Goal: Task Accomplishment & Management: Manage account settings

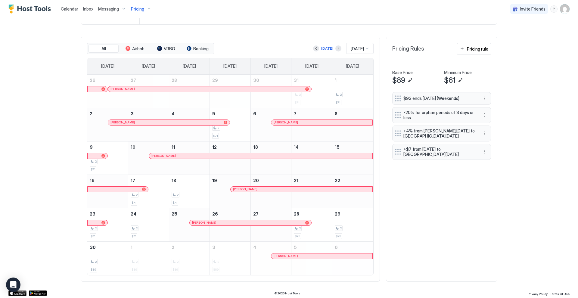
scroll to position [116, 347]
click at [148, 10] on div "Pricing" at bounding box center [141, 9] width 25 height 10
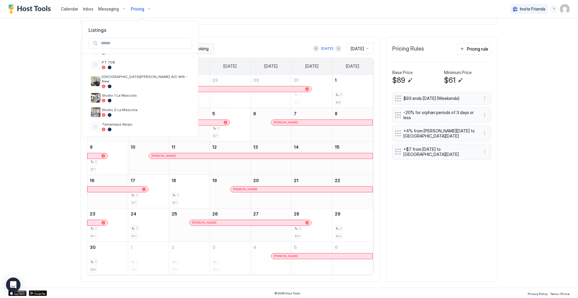
scroll to position [209, 0]
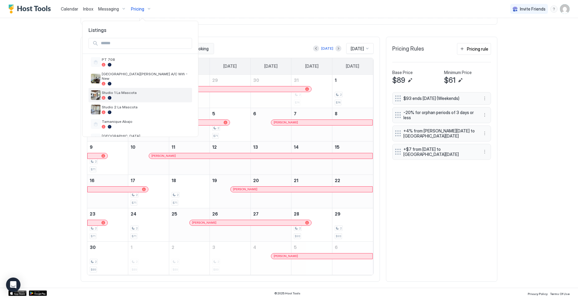
click at [135, 96] on div at bounding box center [146, 98] width 88 height 4
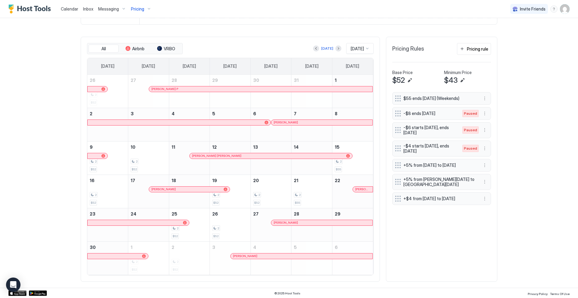
click at [317, 49] on div "[DATE]" at bounding box center [327, 48] width 28 height 7
click at [323, 48] on div "[DATE]" at bounding box center [327, 48] width 12 height 5
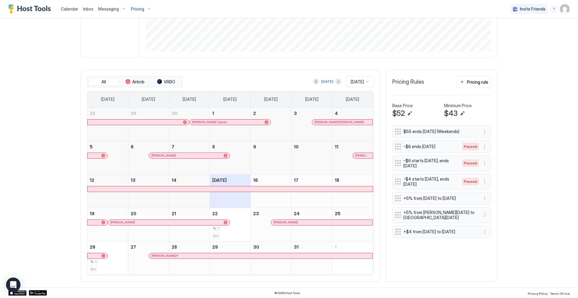
scroll to position [132, 0]
click at [336, 81] on button "Next month" at bounding box center [339, 82] width 6 height 6
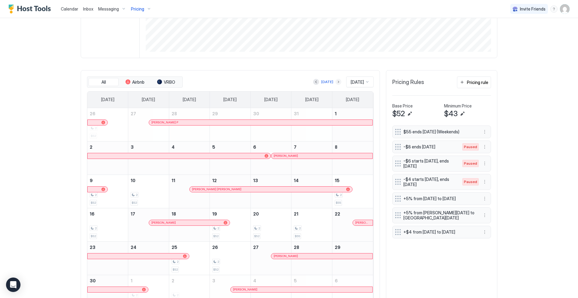
scroll to position [120, 0]
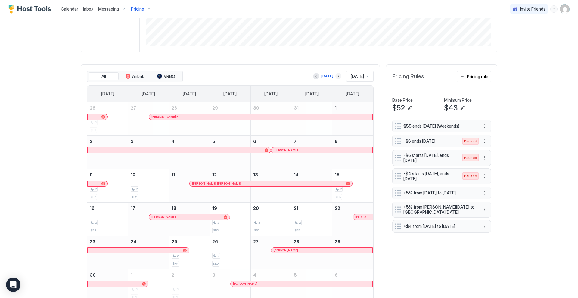
click at [336, 75] on button "Next month" at bounding box center [339, 76] width 6 height 6
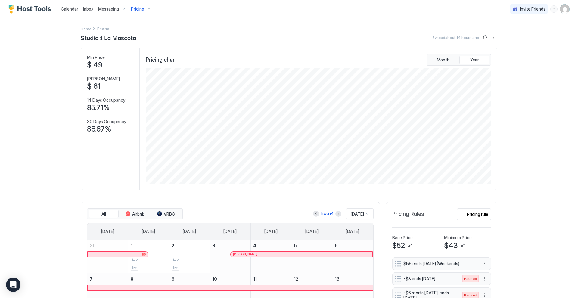
scroll to position [0, 0]
click at [145, 9] on div "Pricing" at bounding box center [141, 9] width 25 height 10
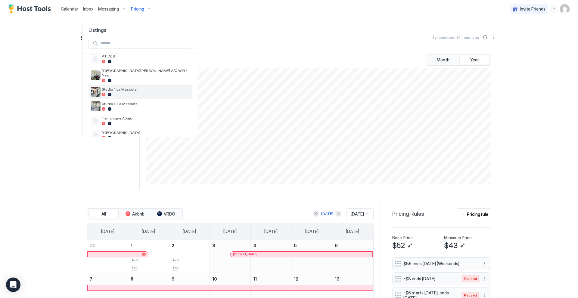
scroll to position [216, 0]
click at [137, 90] on div at bounding box center [146, 92] width 88 height 4
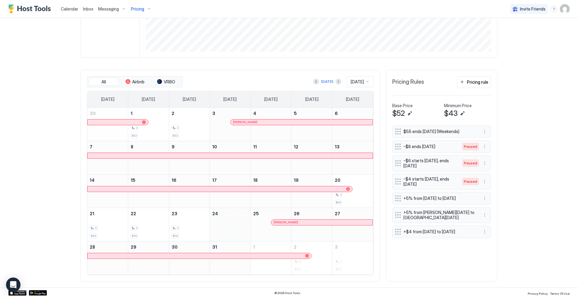
scroll to position [132, 0]
click at [323, 83] on div "[DATE]" at bounding box center [327, 81] width 12 height 5
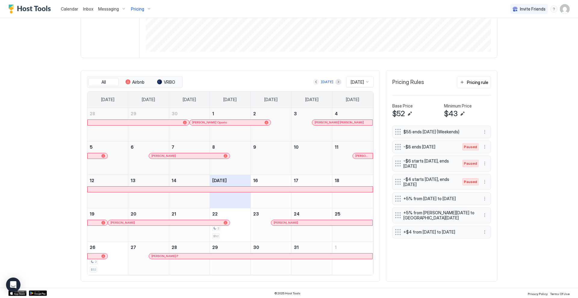
click at [316, 83] on button "Previous month" at bounding box center [316, 82] width 6 height 6
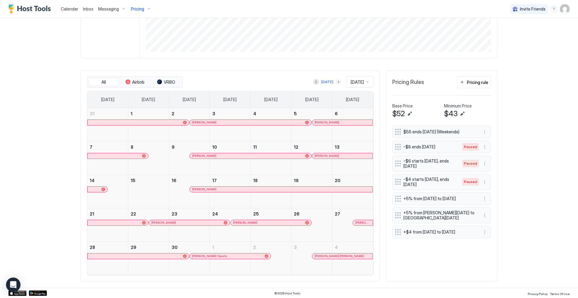
click at [336, 83] on button "Next month" at bounding box center [339, 82] width 6 height 6
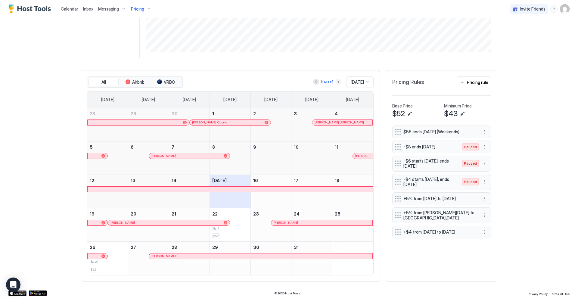
click at [336, 83] on button "Next month" at bounding box center [339, 82] width 6 height 6
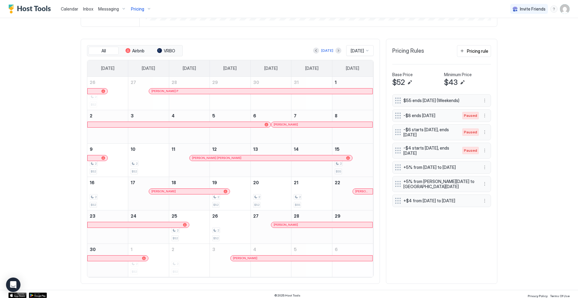
scroll to position [165, 0]
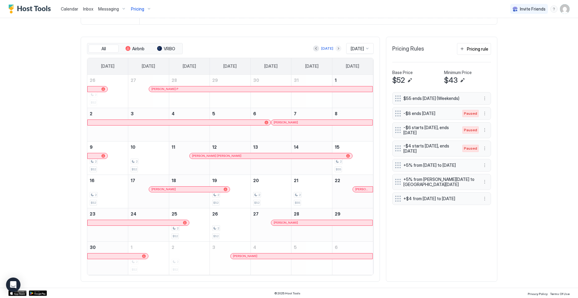
click at [336, 50] on button "Next month" at bounding box center [339, 48] width 6 height 6
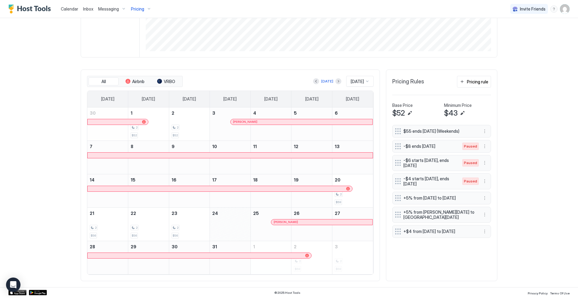
scroll to position [132, 0]
click at [336, 81] on button "Next month" at bounding box center [339, 82] width 6 height 6
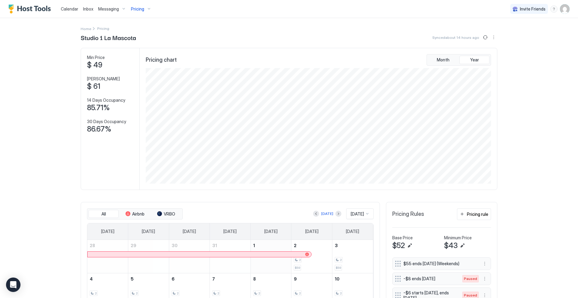
scroll to position [0, 0]
click at [145, 10] on div "Pricing" at bounding box center [141, 9] width 25 height 10
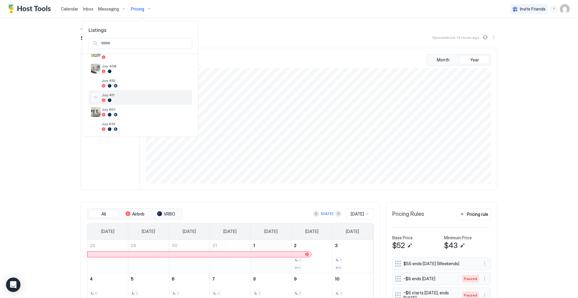
scroll to position [72, 0]
click at [566, 158] on div at bounding box center [289, 149] width 578 height 298
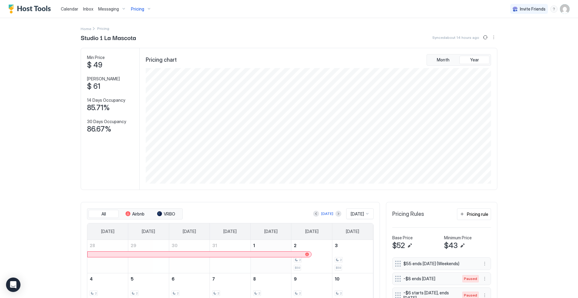
click at [147, 10] on div "Pricing" at bounding box center [141, 9] width 25 height 10
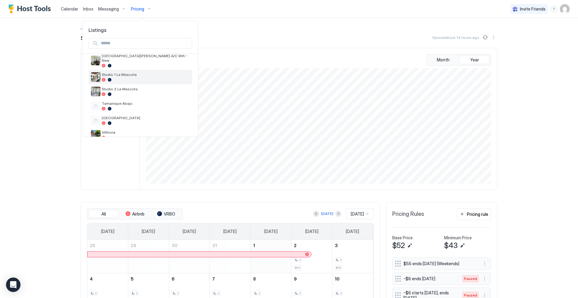
scroll to position [228, 0]
click at [139, 87] on div "Studio 2 La Mascota" at bounding box center [146, 90] width 88 height 9
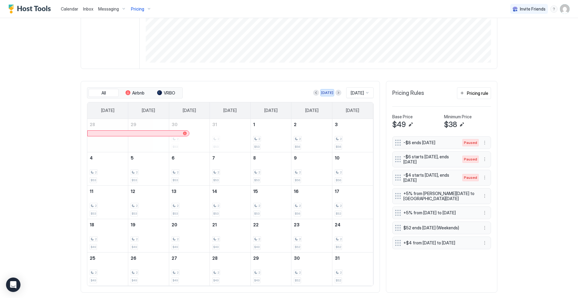
click at [323, 92] on div "[DATE]" at bounding box center [327, 92] width 12 height 5
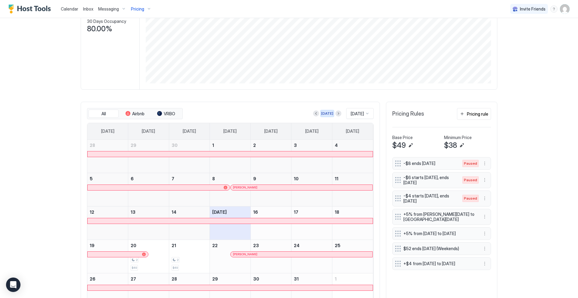
click at [326, 114] on div "[DATE]" at bounding box center [327, 113] width 12 height 5
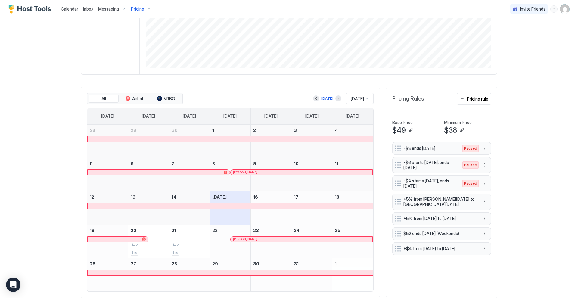
scroll to position [120, 0]
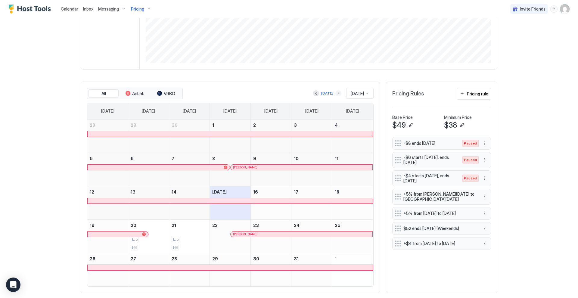
click at [336, 94] on button "Next month" at bounding box center [339, 93] width 6 height 6
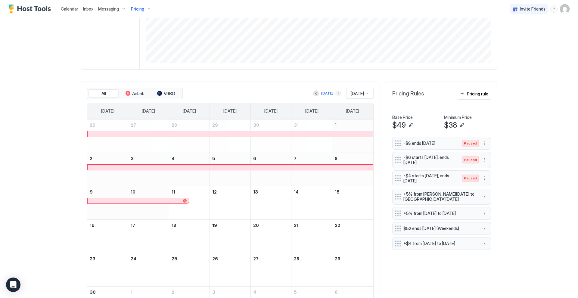
scroll to position [120, 0]
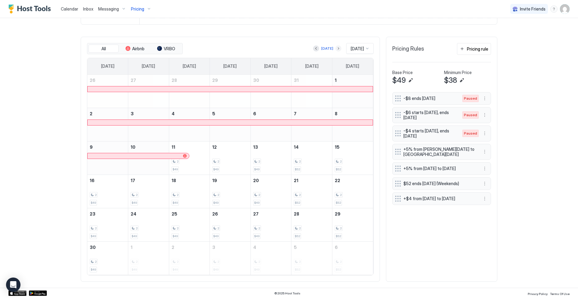
click at [336, 49] on button "Next month" at bounding box center [339, 48] width 6 height 6
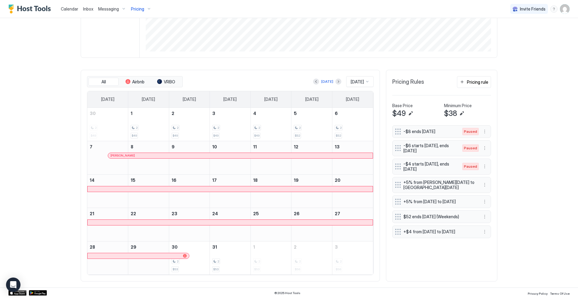
scroll to position [132, 0]
click at [336, 81] on button "Next month" at bounding box center [339, 82] width 6 height 6
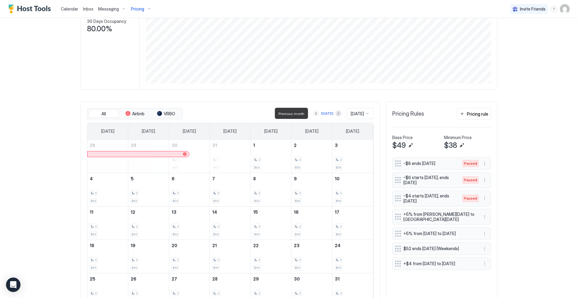
click at [315, 114] on button "Previous month" at bounding box center [316, 114] width 6 height 6
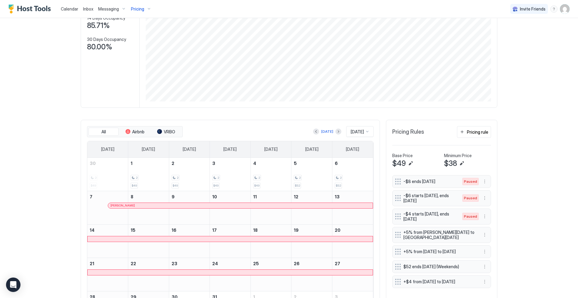
scroll to position [81, 0]
click at [314, 131] on button "Previous month" at bounding box center [316, 133] width 6 height 6
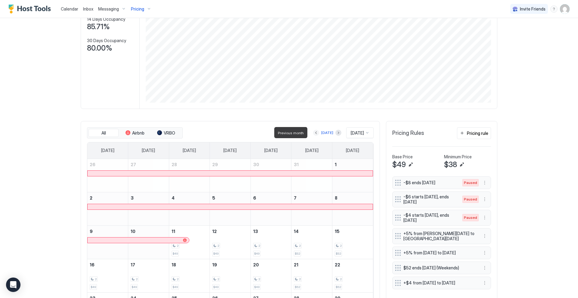
click at [314, 131] on button "Previous month" at bounding box center [316, 133] width 6 height 6
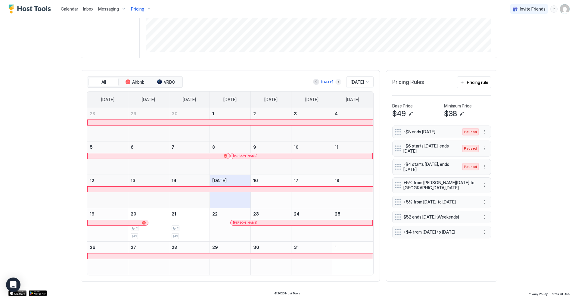
click at [336, 82] on button "Next month" at bounding box center [339, 82] width 6 height 6
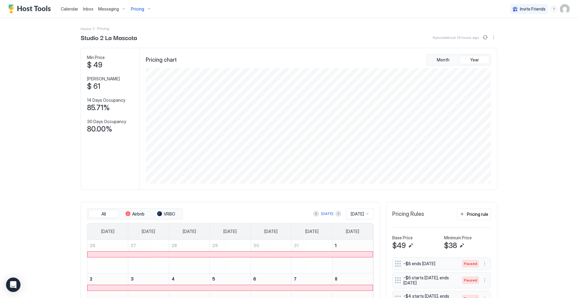
scroll to position [0, 0]
click at [147, 9] on div "Pricing" at bounding box center [141, 9] width 25 height 10
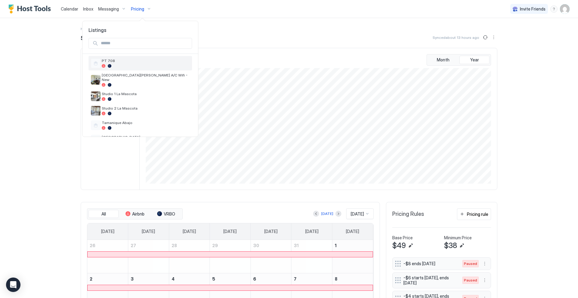
scroll to position [214, 0]
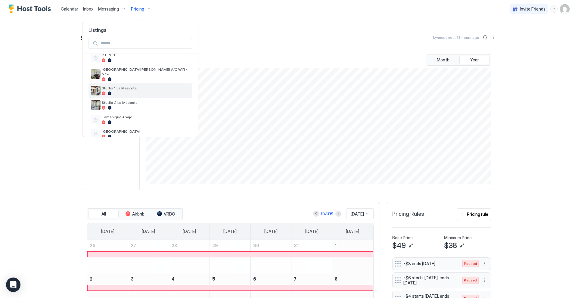
click at [144, 92] on div at bounding box center [146, 94] width 88 height 4
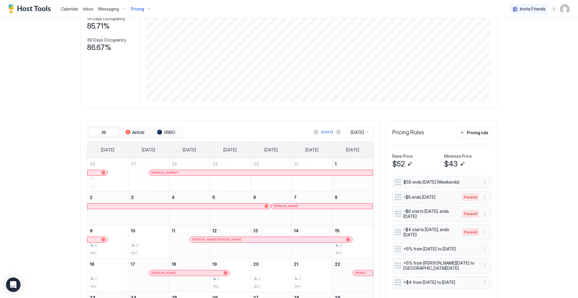
scroll to position [84, 0]
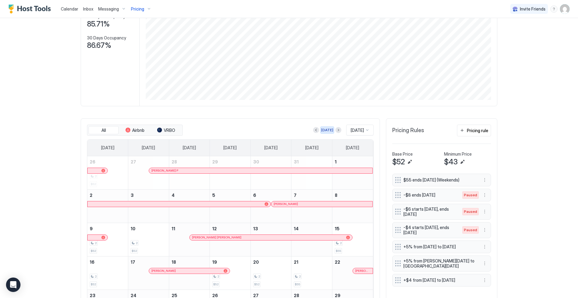
click at [325, 130] on div "[DATE]" at bounding box center [327, 129] width 12 height 5
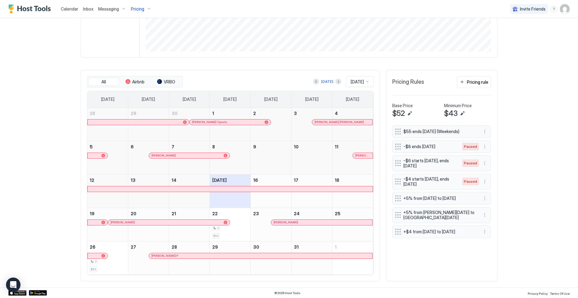
scroll to position [132, 0]
click at [336, 83] on button "Next month" at bounding box center [339, 82] width 6 height 6
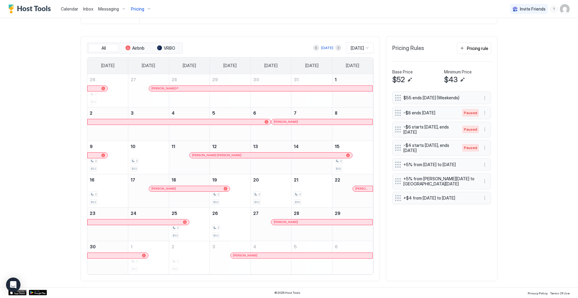
scroll to position [165, 0]
click at [336, 48] on button "Next month" at bounding box center [339, 48] width 6 height 6
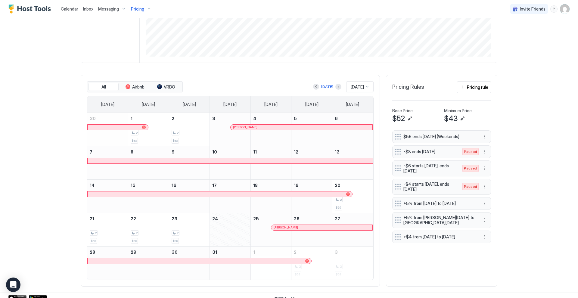
scroll to position [128, 0]
click at [410, 118] on button "Edit" at bounding box center [409, 117] width 7 height 7
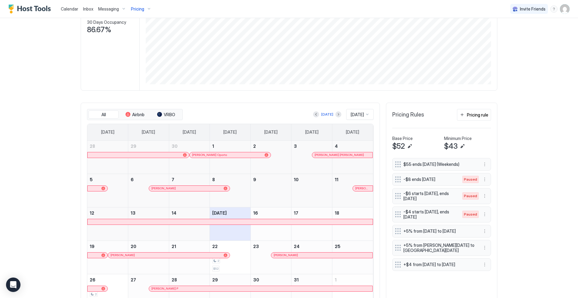
scroll to position [107, 0]
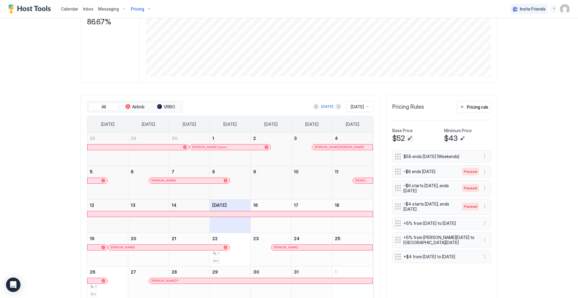
click at [410, 139] on button "Edit" at bounding box center [409, 138] width 7 height 7
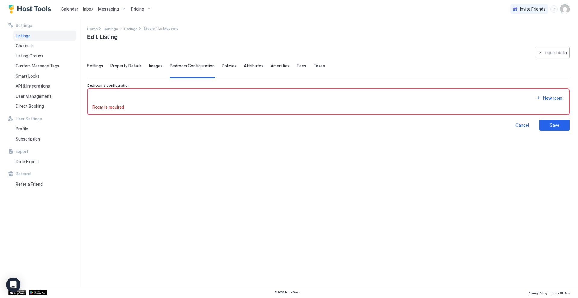
click at [93, 67] on span "Settings" at bounding box center [95, 65] width 16 height 5
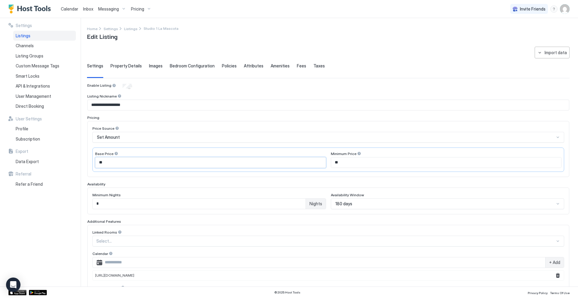
drag, startPoint x: 108, startPoint y: 164, endPoint x: 96, endPoint y: 164, distance: 12.1
click at [96, 164] on input "**" at bounding box center [210, 163] width 230 height 10
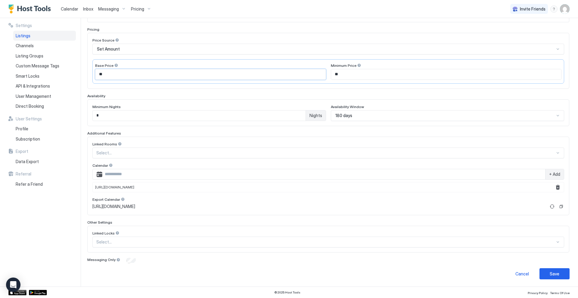
scroll to position [88, 0]
type input "**"
click at [550, 276] on div "Save" at bounding box center [555, 274] width 10 height 6
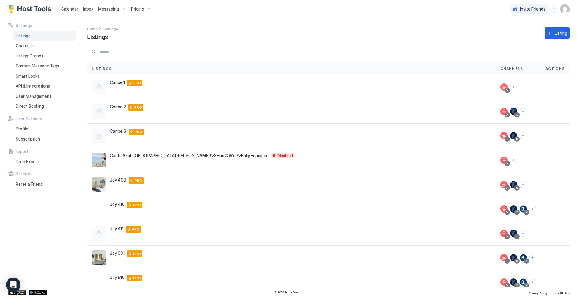
scroll to position [2, 0]
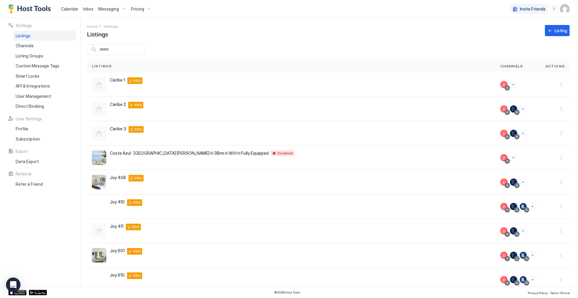
click at [145, 9] on div "Pricing" at bounding box center [141, 9] width 25 height 10
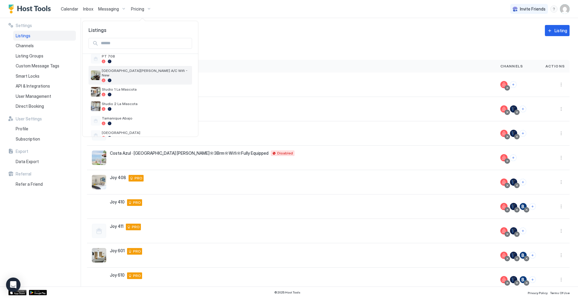
scroll to position [226, 0]
click at [146, 74] on span "Studio 1 La Mascota" at bounding box center [146, 76] width 88 height 5
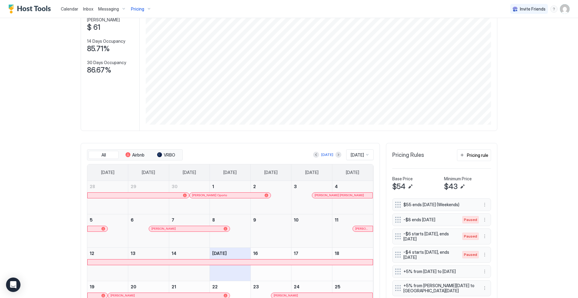
scroll to position [64, 0]
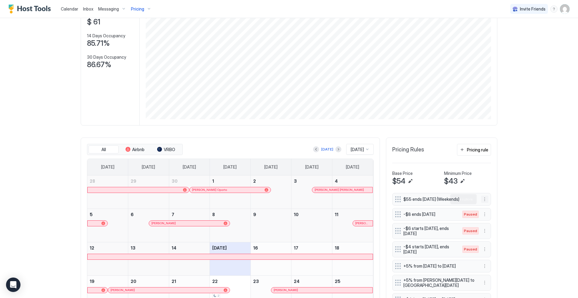
click at [483, 198] on button "More options" at bounding box center [484, 199] width 7 height 7
click at [493, 206] on span "Edit" at bounding box center [494, 207] width 7 height 5
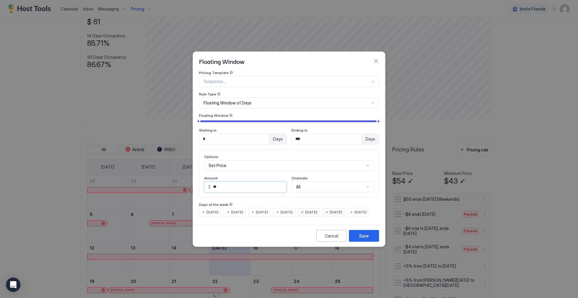
drag, startPoint x: 216, startPoint y: 180, endPoint x: 226, endPoint y: 179, distance: 10.3
click at [226, 182] on input "**" at bounding box center [249, 187] width 76 height 10
type input "**"
click at [366, 237] on button "Save" at bounding box center [364, 236] width 30 height 12
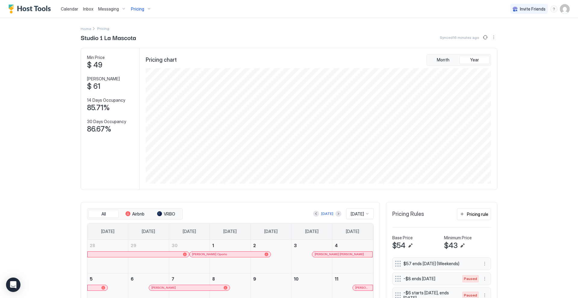
scroll to position [0, 0]
